Goal: Information Seeking & Learning: Compare options

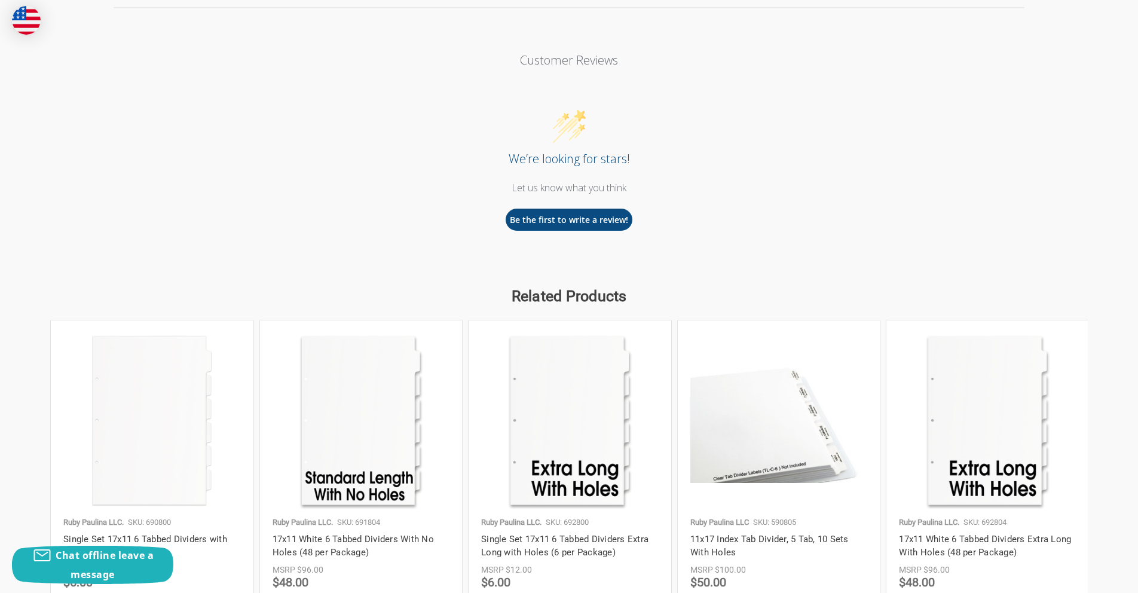
scroll to position [1738, 0]
